Goal: Navigation & Orientation: Find specific page/section

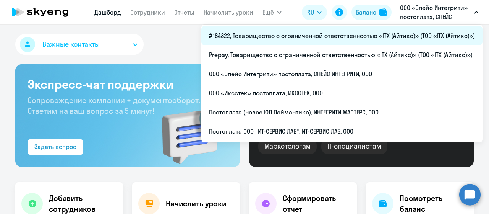
click at [363, 31] on li "#184322, Товарищество с ограниченной ответственностью «ITX (Айтикс)» (ТОО «ITX …" at bounding box center [341, 35] width 281 height 19
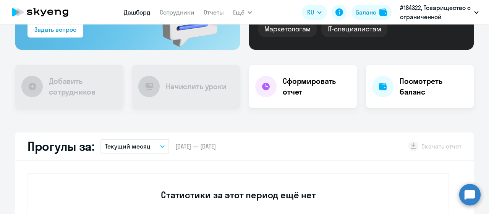
scroll to position [38, 0]
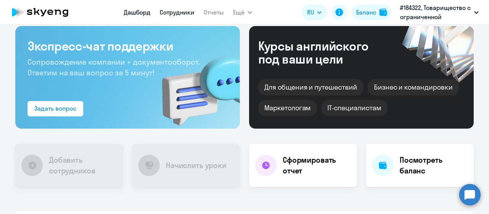
click at [175, 16] on link "Сотрудники" at bounding box center [177, 12] width 35 height 8
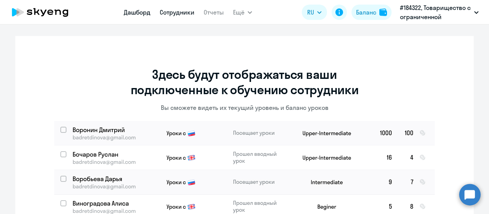
click at [136, 11] on link "Дашборд" at bounding box center [137, 12] width 27 height 8
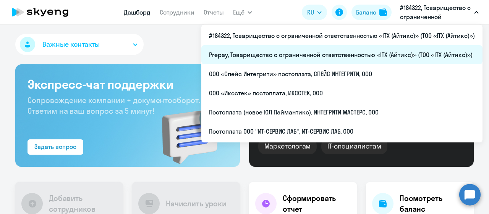
click at [338, 57] on li "Prepay, Товарищество с ограниченной ответственностью «ITX (Айтикс)» (ТОО «ITX (…" at bounding box center [341, 54] width 281 height 19
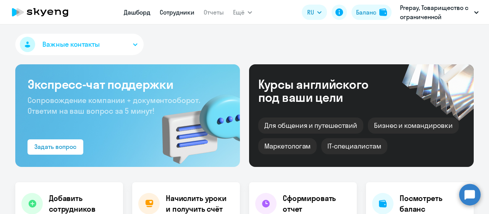
click at [177, 14] on link "Сотрудники" at bounding box center [177, 12] width 35 height 8
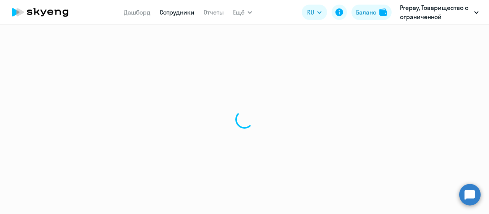
select select "30"
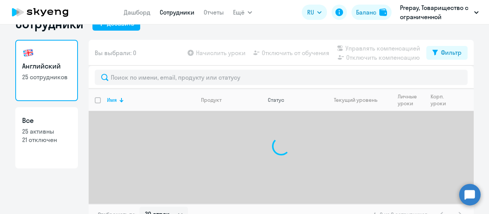
scroll to position [31, 0]
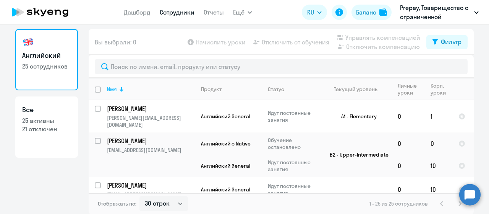
click at [121, 89] on div "Имя" at bounding box center [151, 89] width 88 height 7
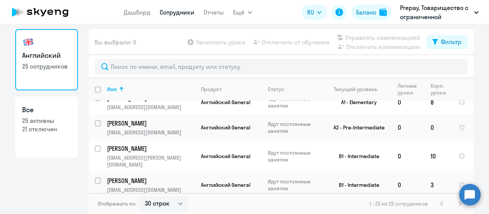
scroll to position [0, 0]
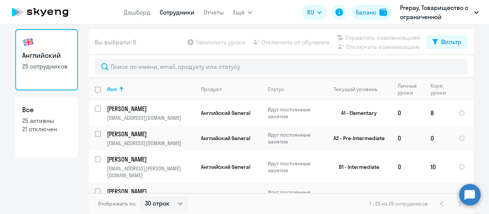
click at [58, 12] on icon at bounding box center [39, 12] width 67 height 19
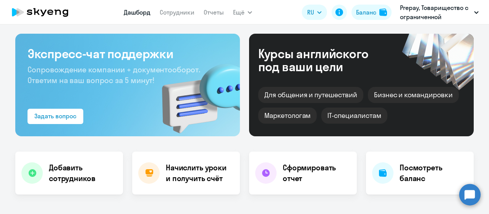
select select "30"
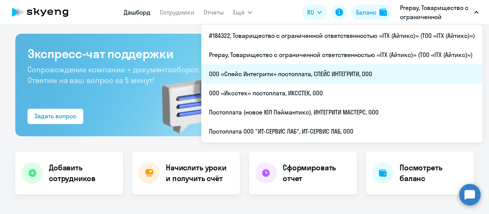
click at [325, 66] on li "ООО «Спейс Интегрити» постоплата, СПЕЙС ИНТЕГРИТИ, ООО" at bounding box center [341, 73] width 281 height 19
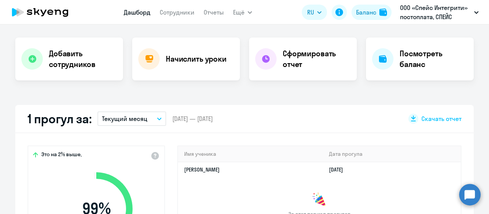
scroll to position [145, 0]
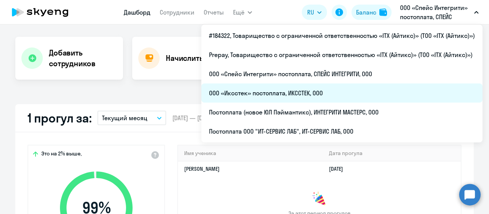
select select "30"
click at [358, 89] on li "ООО «Иксстек» постоплата, ИКССТЕК, ООО" at bounding box center [341, 92] width 281 height 19
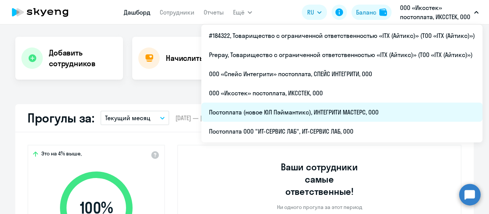
click at [380, 110] on li "Постоплата (новое ЮЛ Пэймантикс), ИНТЕГРИТИ МАСТЕРС, ООО" at bounding box center [341, 111] width 281 height 19
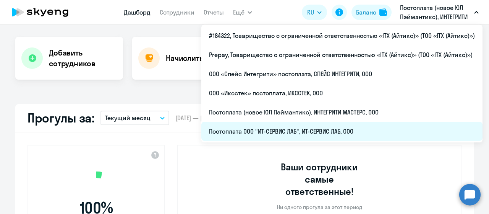
click at [360, 130] on li "Постоплата ООО "ИТ-СЕРВИС ЛАБ", ИТ-СЕРВИС ЛАБ, ООО" at bounding box center [341, 131] width 281 height 19
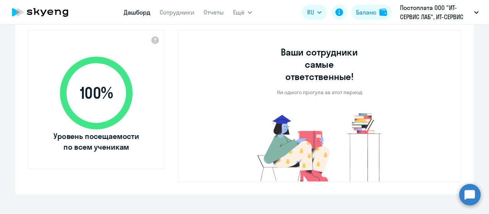
scroll to position [56, 0]
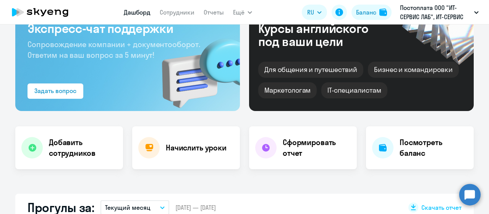
select select "30"
